Goal: Task Accomplishment & Management: Use online tool/utility

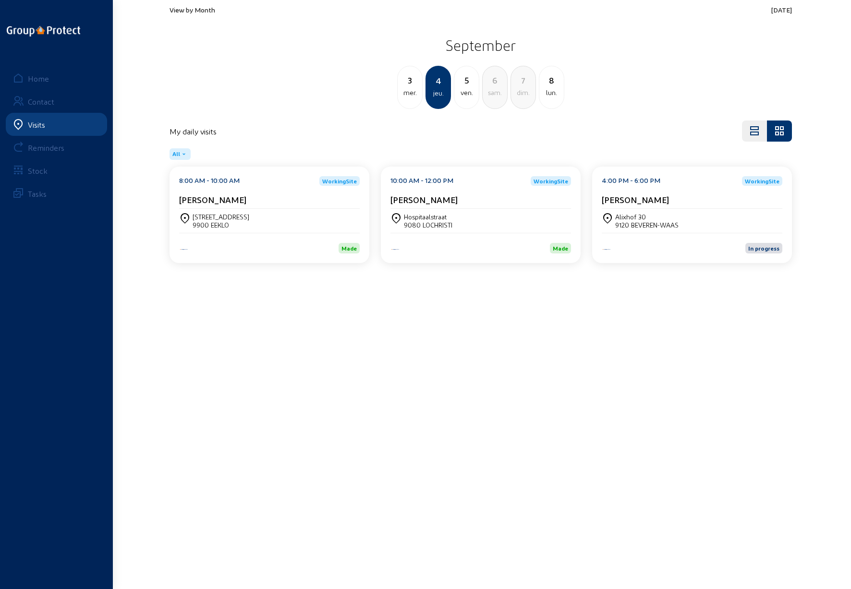
click at [553, 87] on div "lun." at bounding box center [551, 93] width 24 height 12
click at [229, 207] on div "[PERSON_NAME]" at bounding box center [269, 201] width 180 height 14
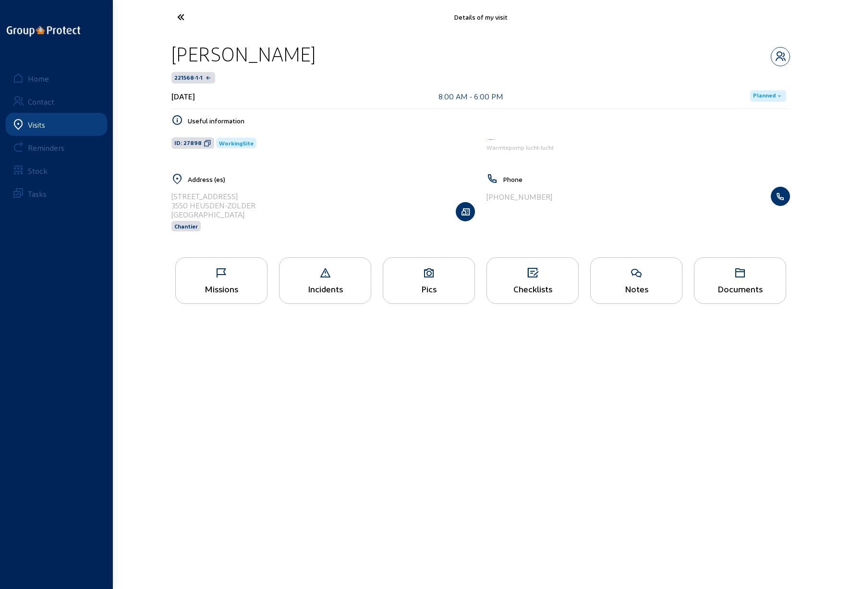
click at [225, 274] on icon at bounding box center [221, 273] width 91 height 12
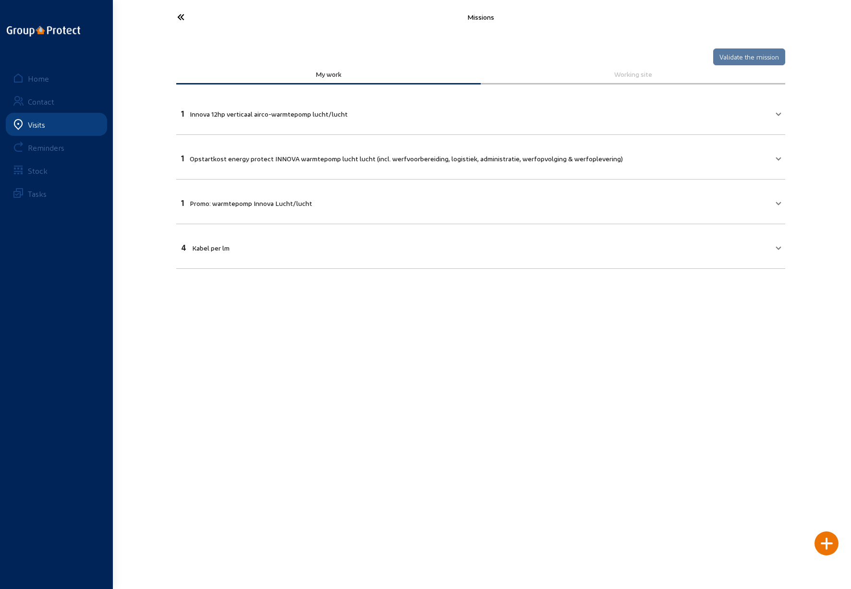
click at [179, 16] on icon at bounding box center [216, 17] width 88 height 17
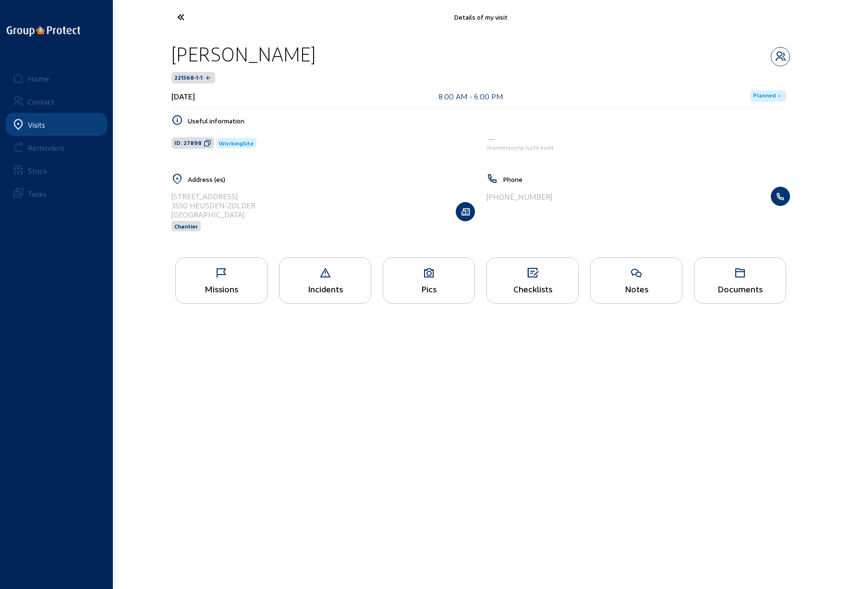
click at [178, 15] on icon at bounding box center [216, 17] width 88 height 17
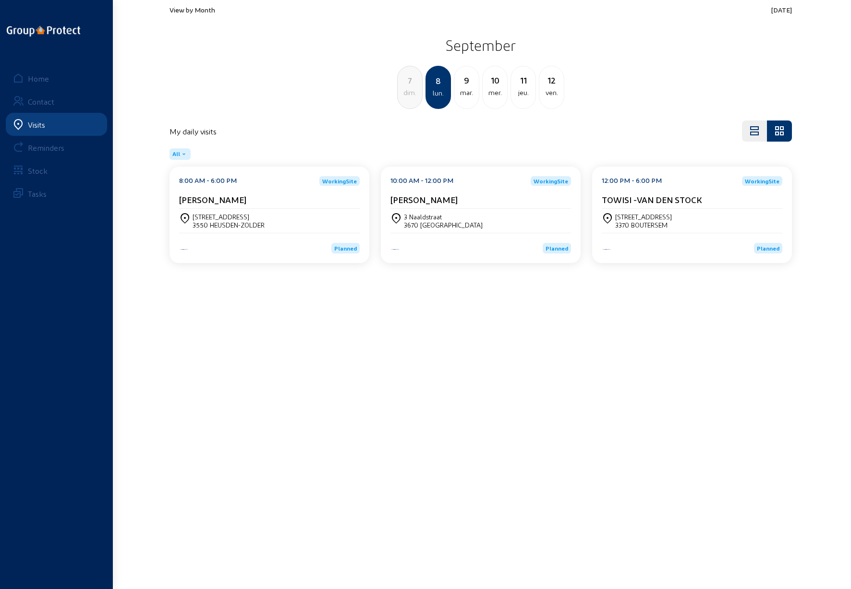
click at [479, 222] on div "[GEOGRAPHIC_DATA][STREET_ADDRESS]" at bounding box center [480, 221] width 180 height 16
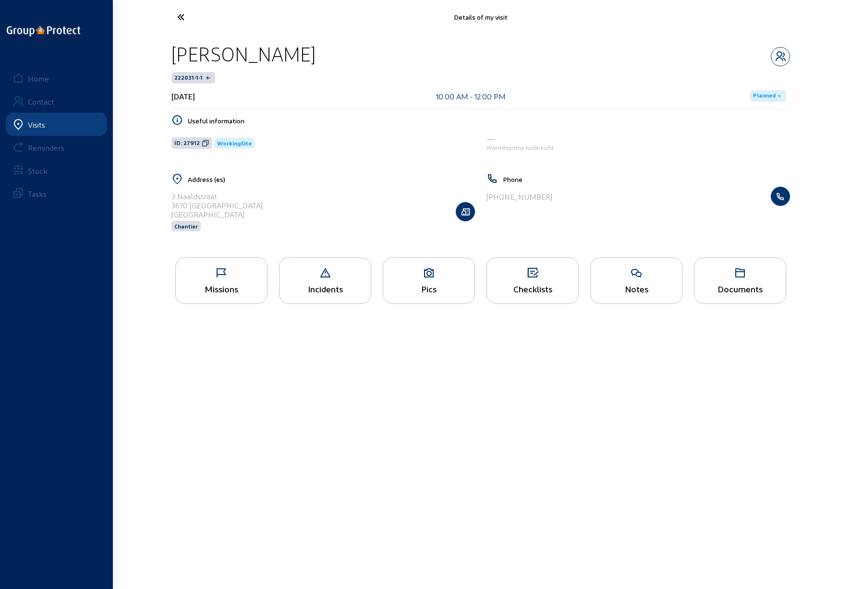
click at [220, 276] on icon at bounding box center [221, 273] width 91 height 12
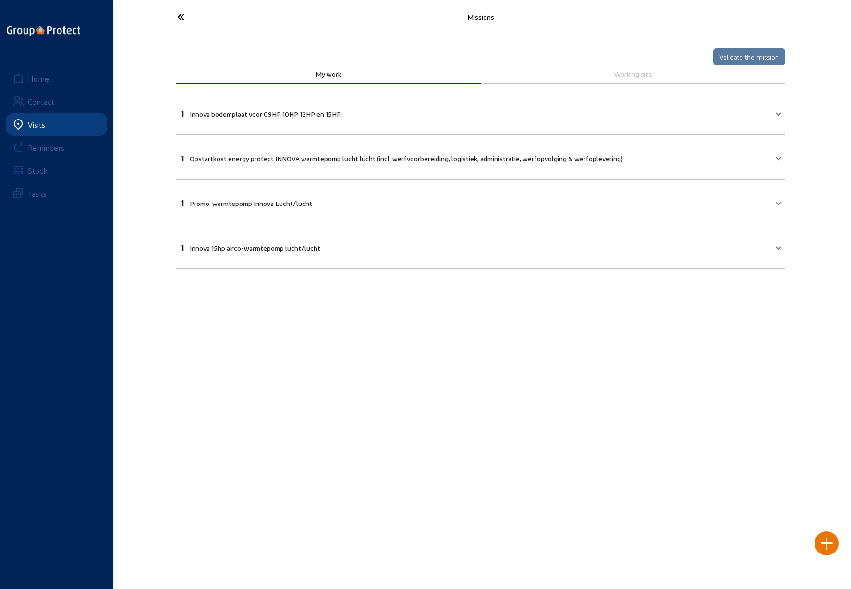
click at [180, 18] on icon at bounding box center [216, 17] width 88 height 17
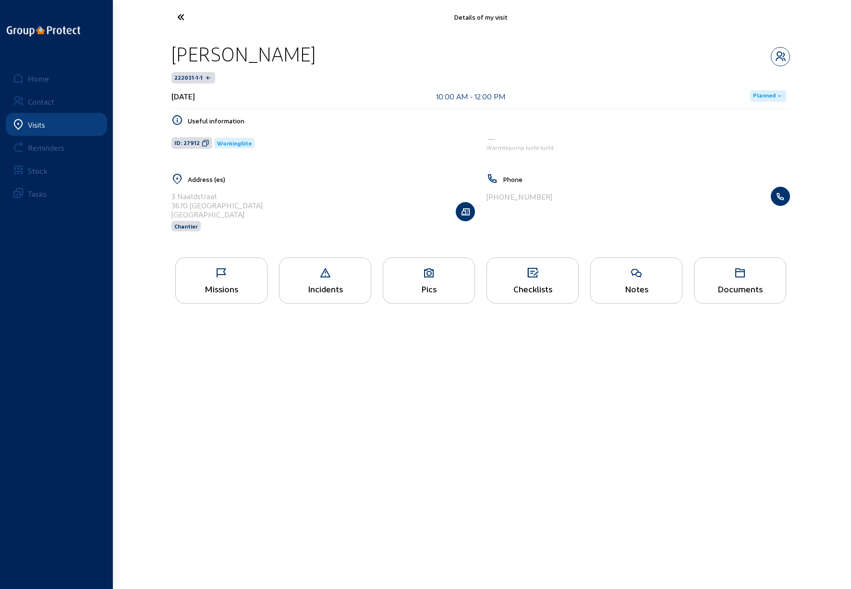
click at [180, 18] on icon at bounding box center [216, 17] width 88 height 17
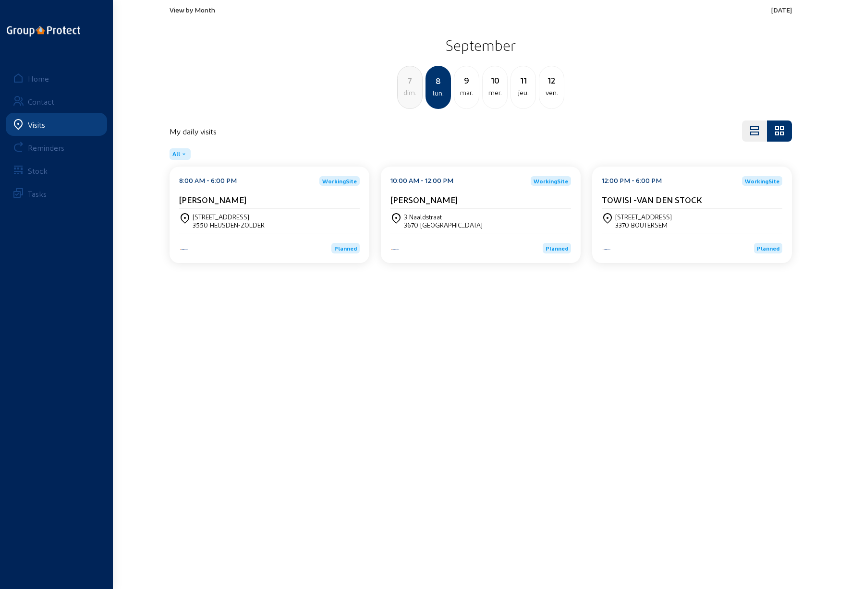
click at [673, 210] on div "[STREET_ADDRESS]" at bounding box center [691, 221] width 180 height 24
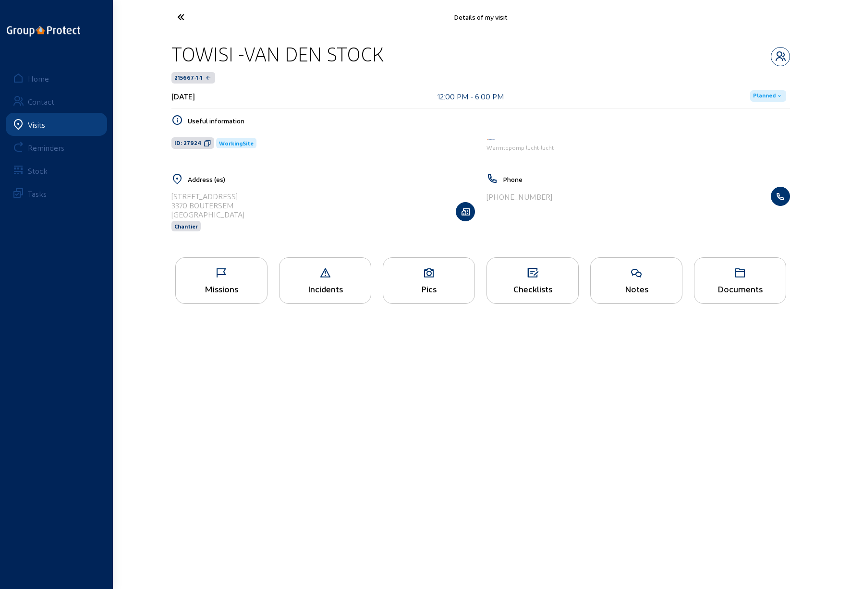
click at [229, 272] on icon at bounding box center [221, 273] width 91 height 12
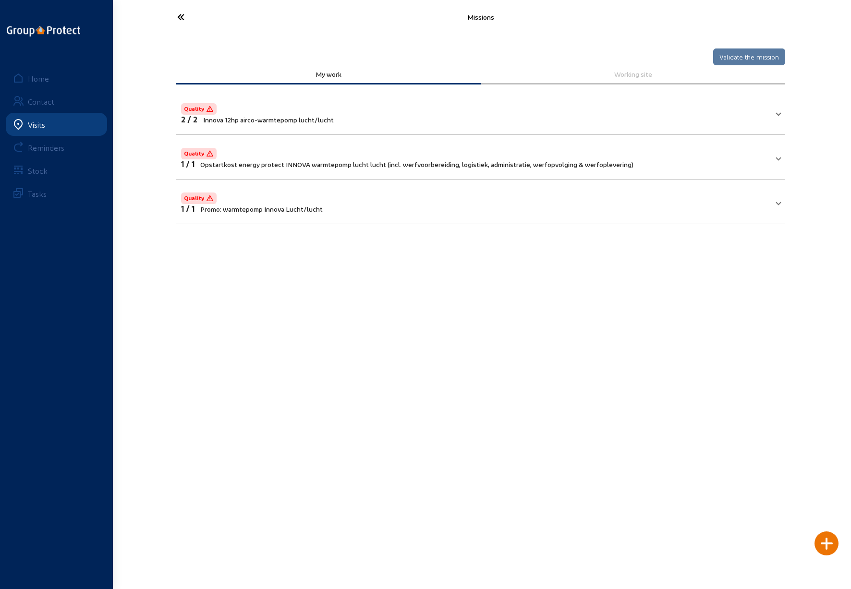
click at [181, 19] on icon at bounding box center [216, 17] width 88 height 17
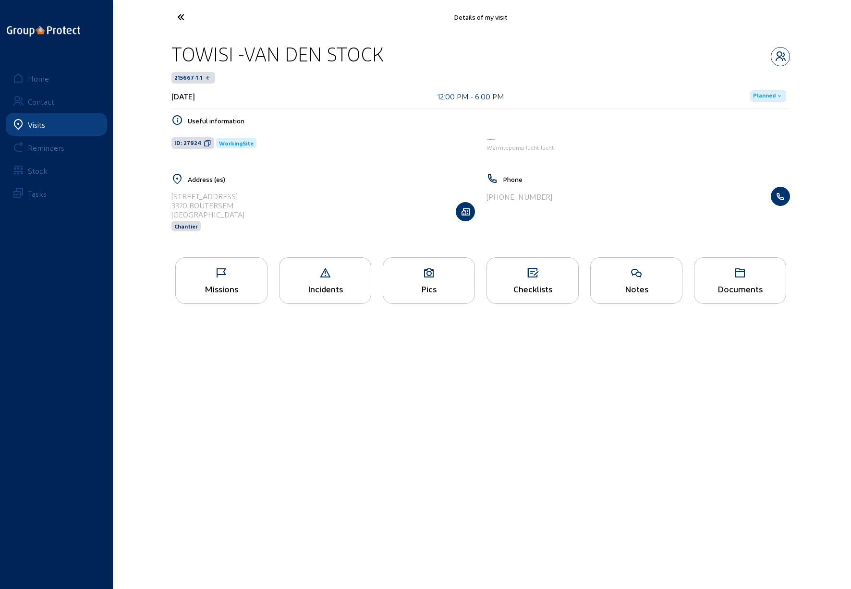
click at [181, 21] on icon at bounding box center [216, 17] width 88 height 17
